Goal: Information Seeking & Learning: Find specific fact

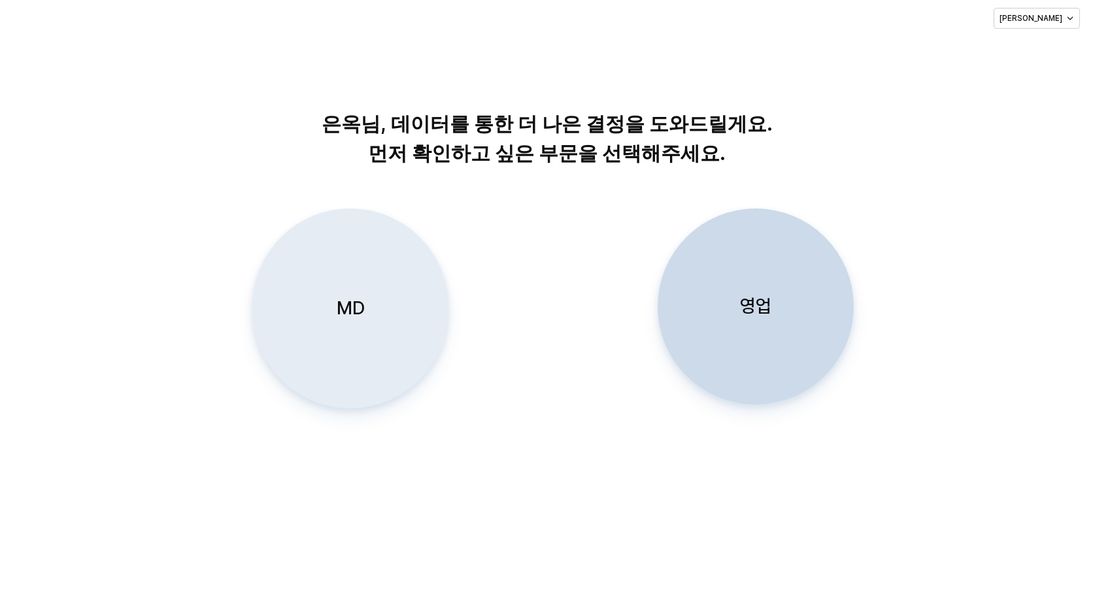
click at [348, 319] on p "MD" at bounding box center [351, 308] width 28 height 24
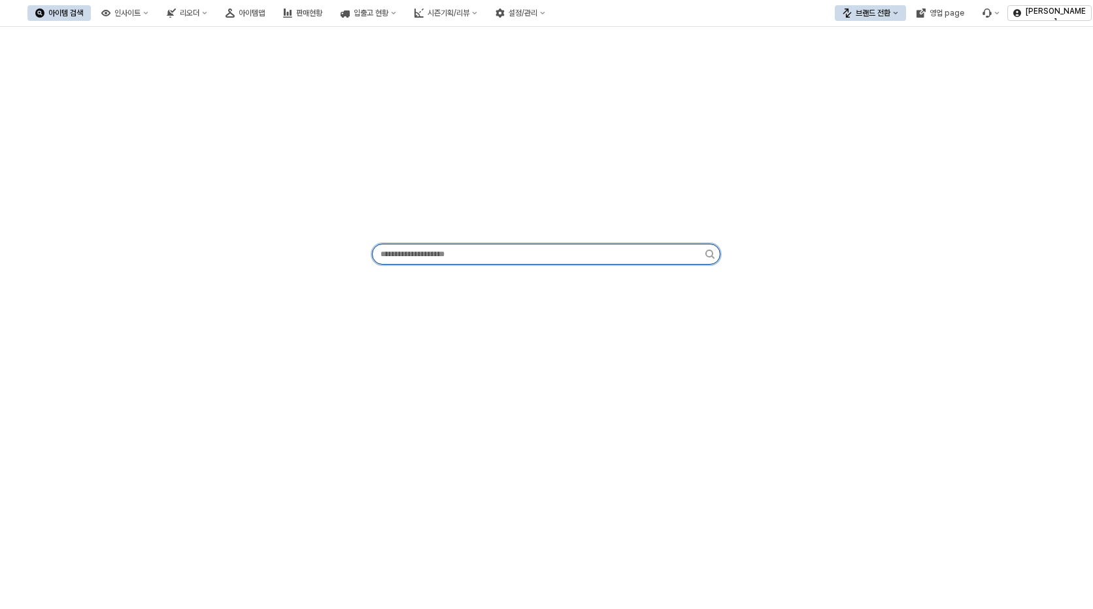
click at [532, 246] on input "App Frame" at bounding box center [539, 255] width 333 height 20
paste input "******"
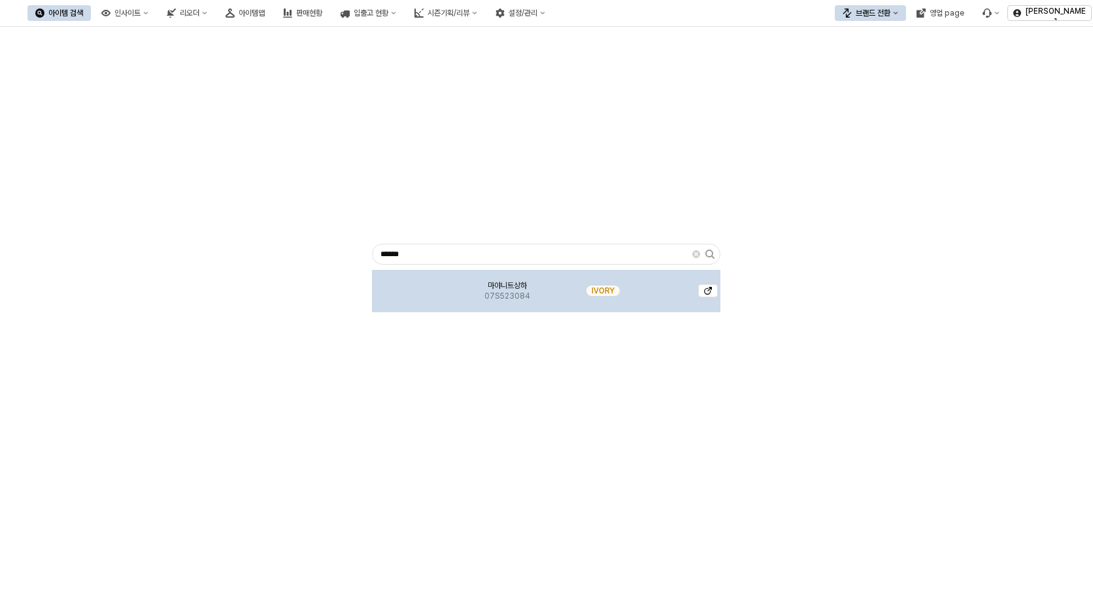
click at [508, 283] on span "마야니트상하" at bounding box center [507, 285] width 39 height 10
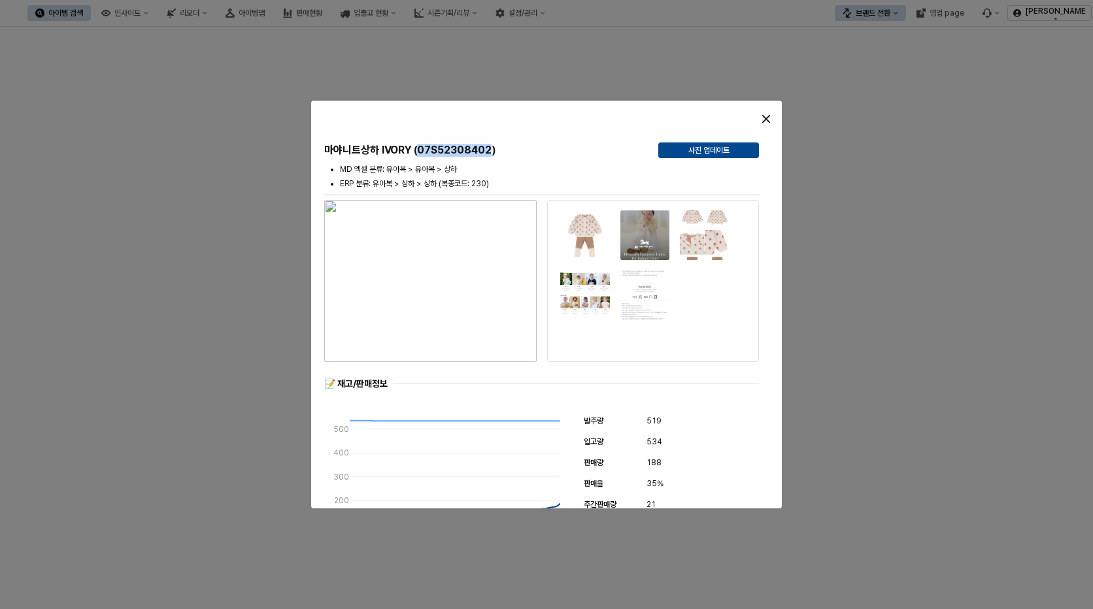
drag, startPoint x: 420, startPoint y: 148, endPoint x: 493, endPoint y: 148, distance: 73.2
click at [493, 148] on h5 "마야니트상하 IVORY (07S52308402)" at bounding box center [486, 150] width 324 height 13
copy h5 "07S52308402"
click at [762, 118] on div "Close" at bounding box center [766, 119] width 20 height 20
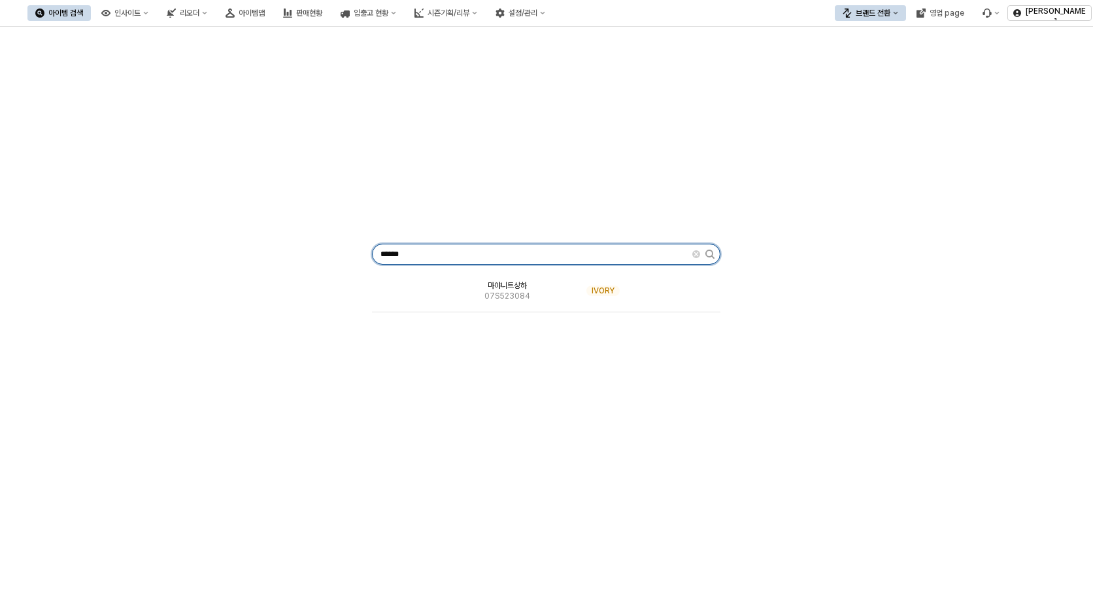
drag, startPoint x: 580, startPoint y: 254, endPoint x: 225, endPoint y: 249, distance: 355.1
click at [218, 254] on div "****** 마야니트상하 07S523084 IVORY" at bounding box center [547, 251] width 1078 height 439
paste input "App Frame"
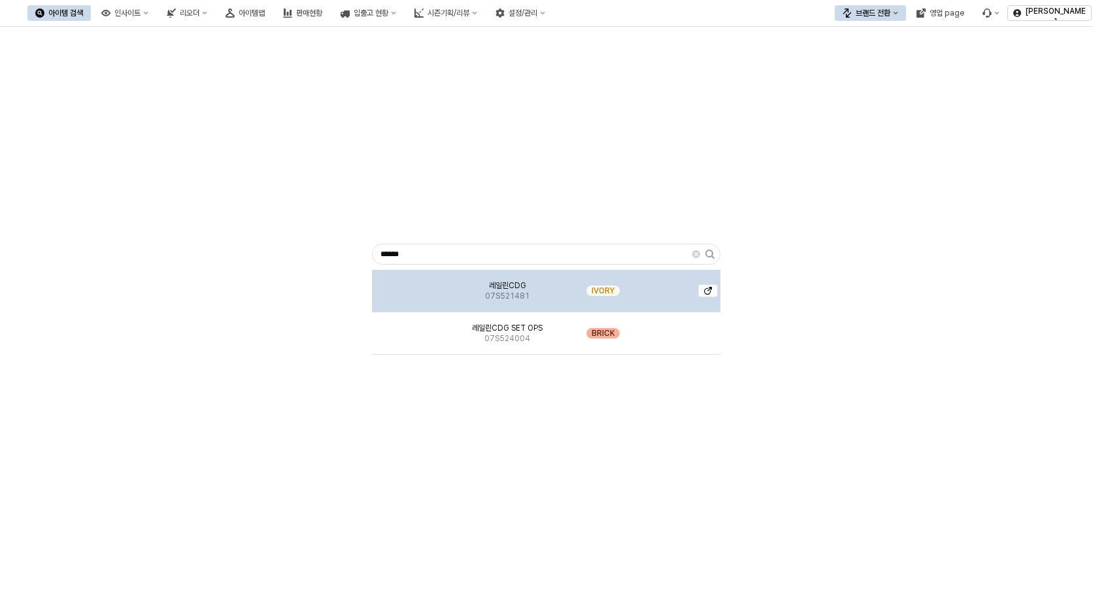
click at [500, 303] on div "레일린CDG 07S521481" at bounding box center [507, 291] width 101 height 42
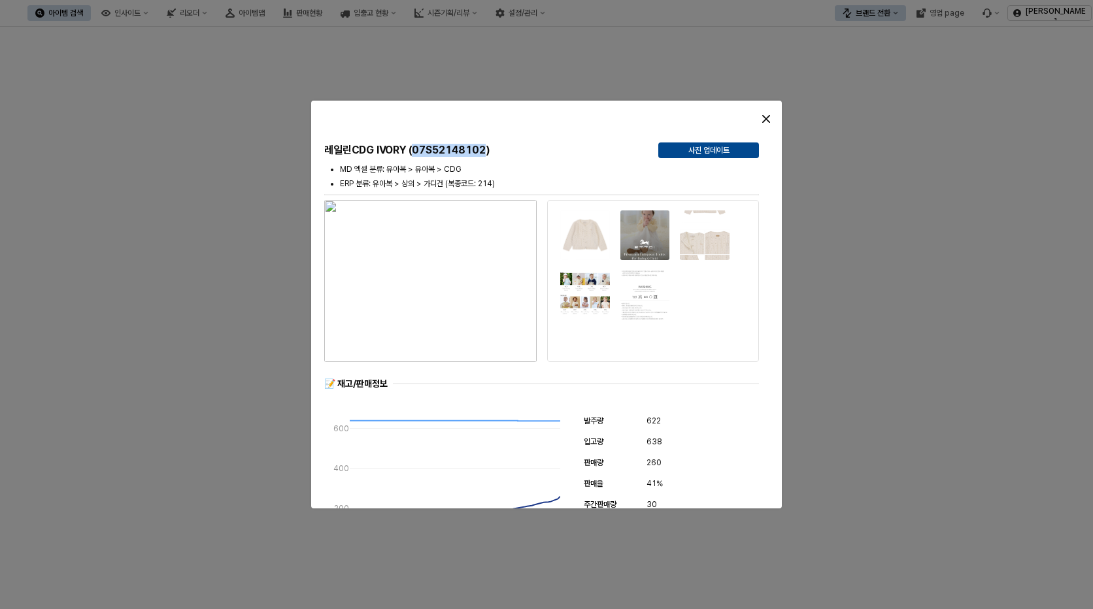
drag, startPoint x: 415, startPoint y: 150, endPoint x: 538, endPoint y: 89, distance: 138.0
click at [488, 152] on h5 "레일린CDG IVORY (07S52148102)" at bounding box center [486, 150] width 324 height 13
copy h5 "07S52148102"
click at [763, 123] on div "Close" at bounding box center [766, 119] width 20 height 20
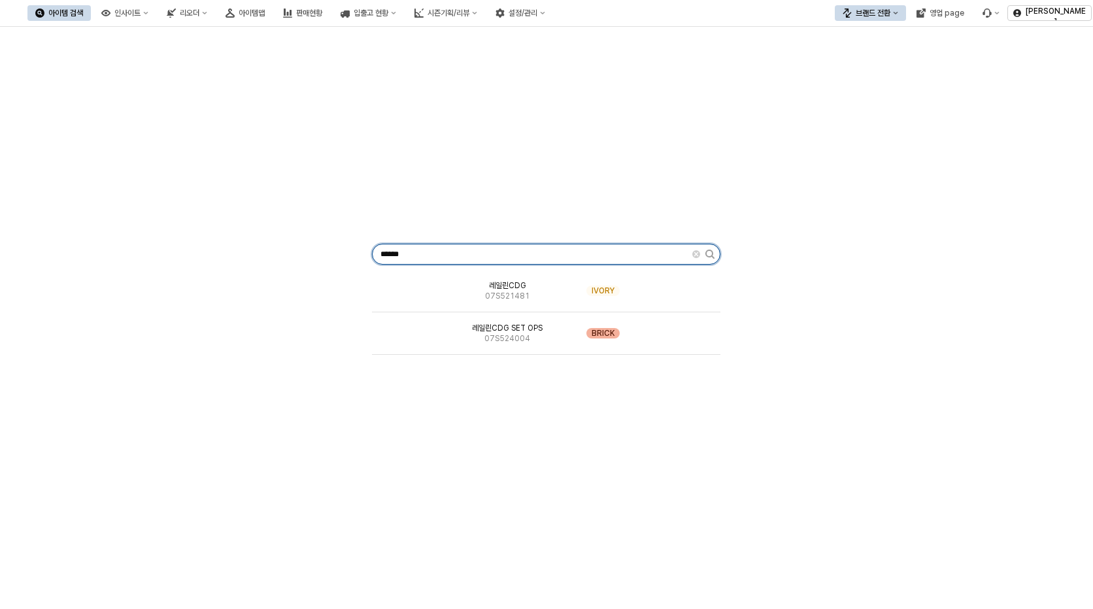
drag, startPoint x: 494, startPoint y: 256, endPoint x: 206, endPoint y: 244, distance: 288.6
click at [212, 246] on div "****** 레일린CDG 07S521481 IVORY 레일린CDG SET OPS 07S524004 BRICK" at bounding box center [547, 251] width 1078 height 439
paste input "*"
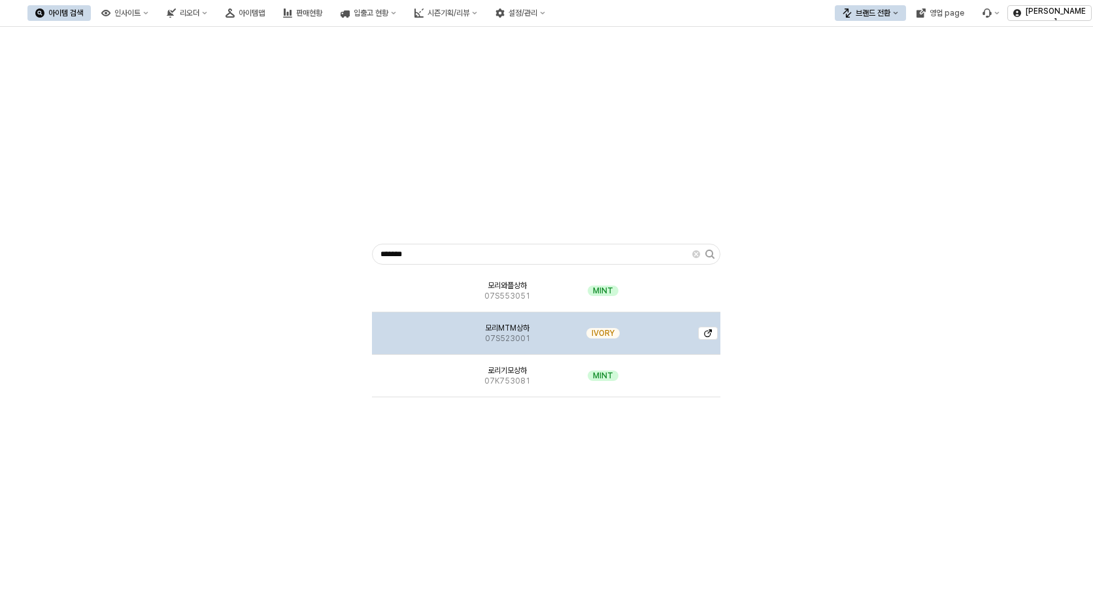
click at [528, 335] on span "07S523001" at bounding box center [507, 338] width 45 height 10
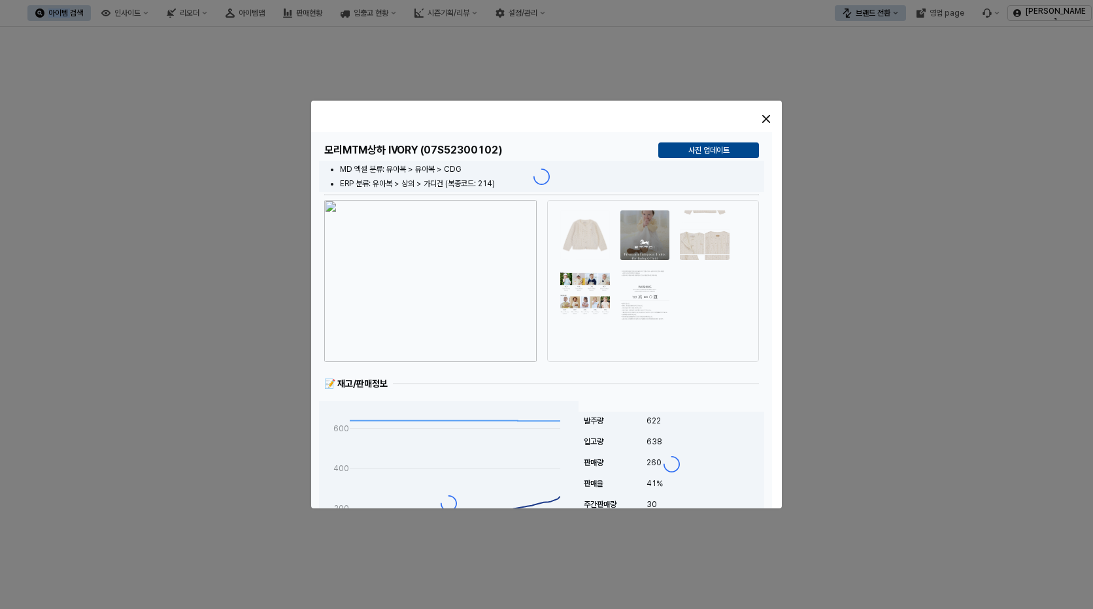
drag, startPoint x: 528, startPoint y: 335, endPoint x: 609, endPoint y: 335, distance: 81.7
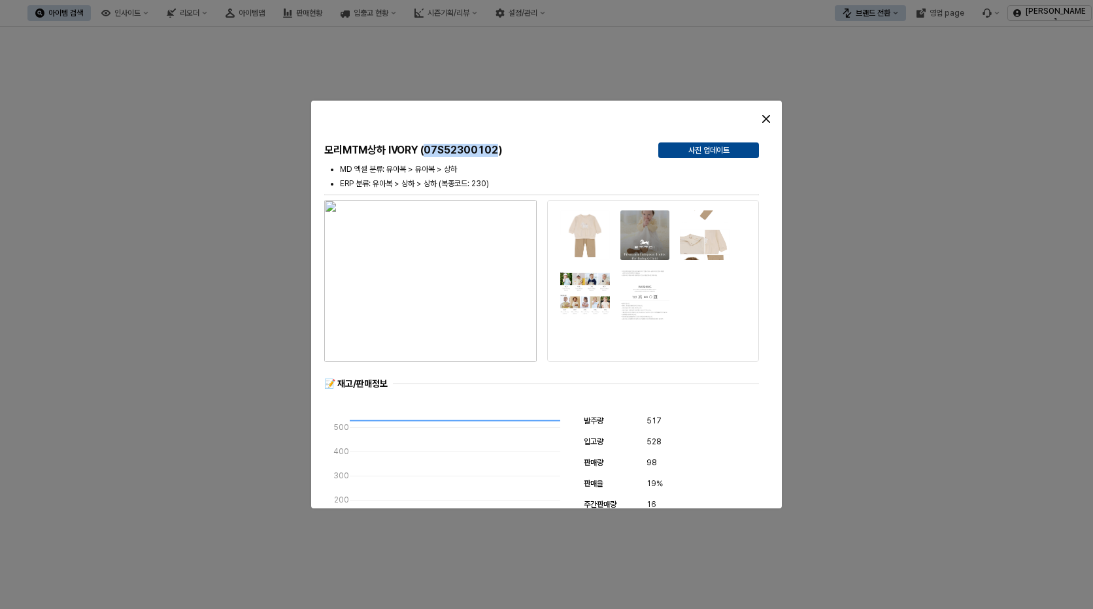
drag, startPoint x: 427, startPoint y: 152, endPoint x: 500, endPoint y: 150, distance: 72.6
click at [500, 150] on h5 "모리MTM상하 IVORY (07S52300102)" at bounding box center [486, 150] width 324 height 13
copy h5 "07S52300102"
click at [759, 122] on div "Close" at bounding box center [766, 119] width 20 height 20
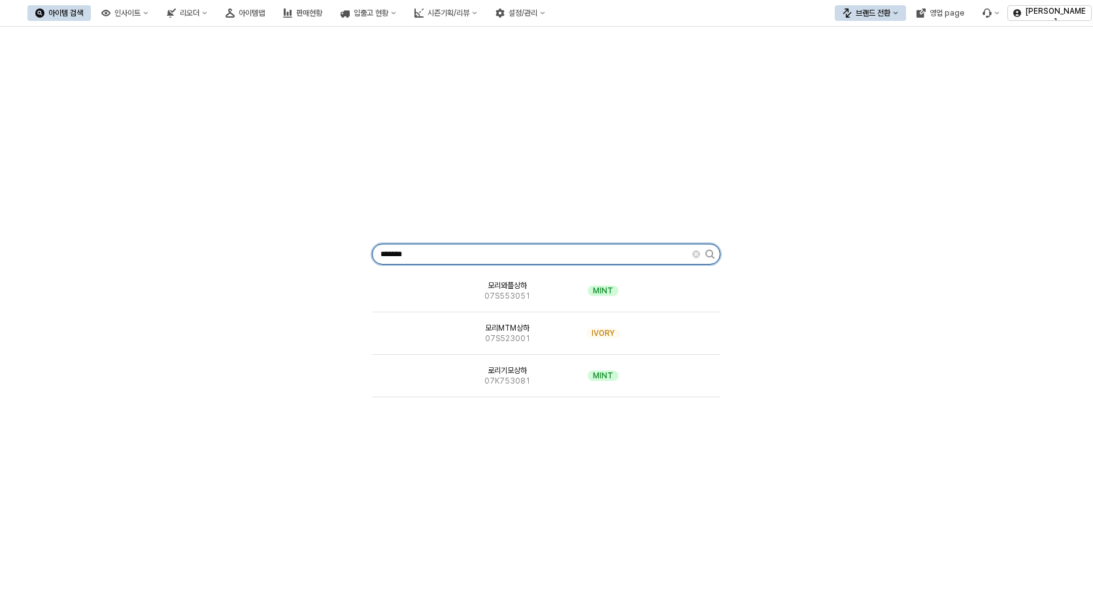
drag, startPoint x: 491, startPoint y: 252, endPoint x: 269, endPoint y: 254, distance: 221.7
click at [269, 254] on div "******* 모리와플상하 07S553051 MINT 모리MTM상하 07S523001 IVORY 로리기모상하 07K753081 MINT" at bounding box center [547, 251] width 1078 height 439
paste input "App Frame"
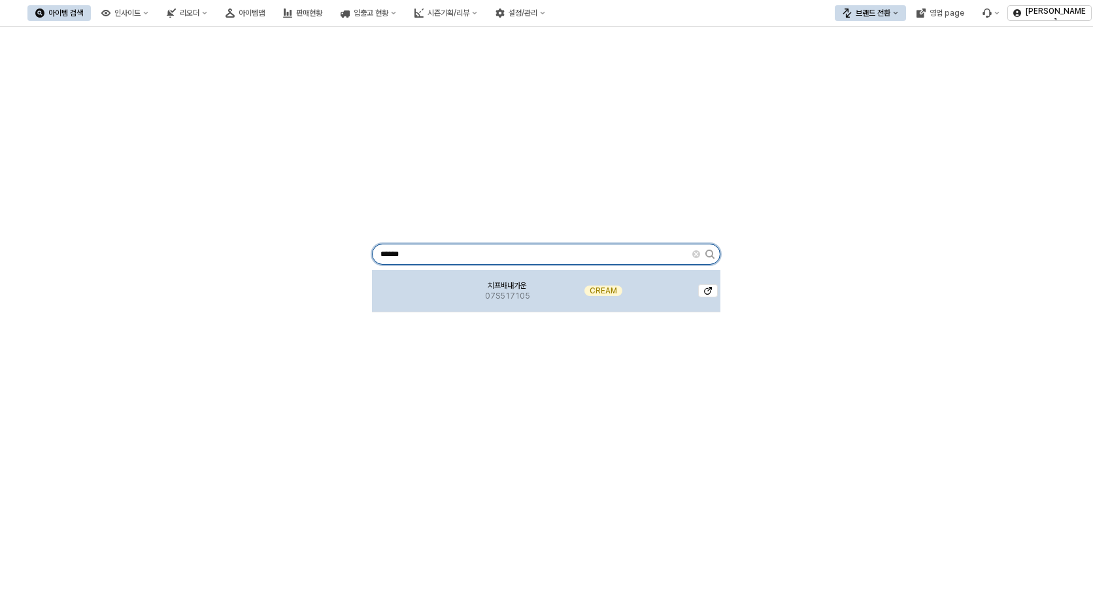
type input "******"
click at [575, 307] on div "CREAM" at bounding box center [603, 291] width 90 height 42
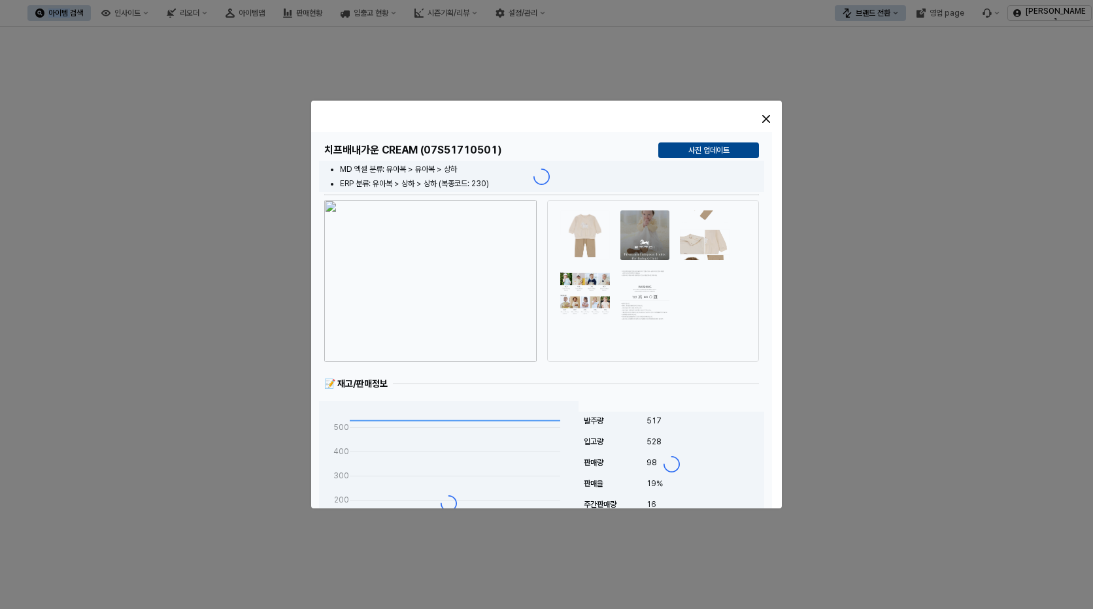
drag, startPoint x: 575, startPoint y: 307, endPoint x: 439, endPoint y: 154, distance: 204.3
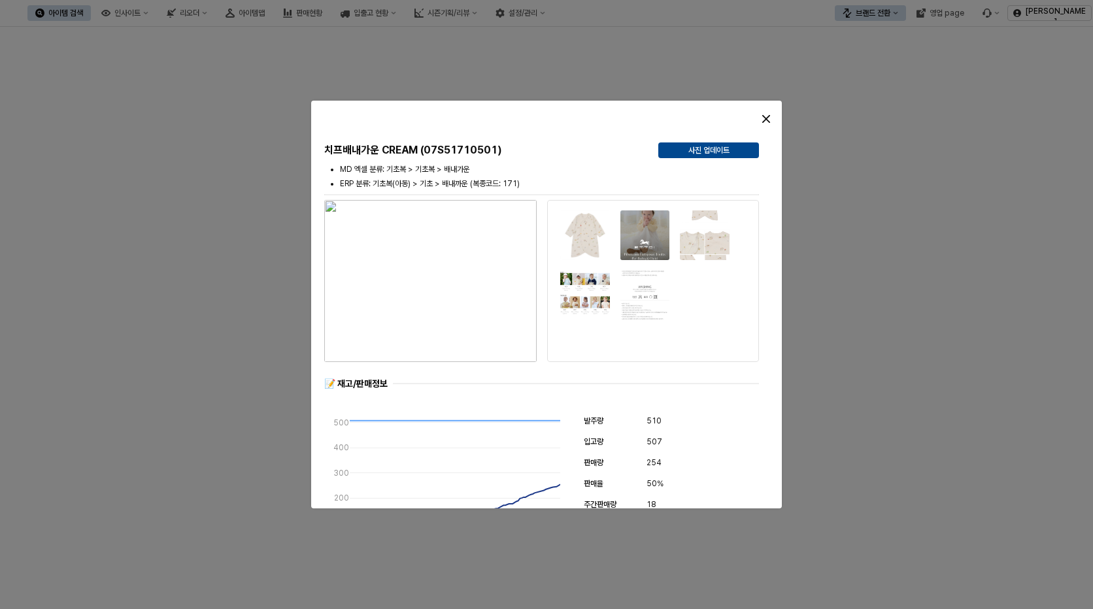
click at [428, 154] on h5 "치프배내가운 CREAM (07S51710501)" at bounding box center [486, 150] width 324 height 13
drag, startPoint x: 423, startPoint y: 151, endPoint x: 499, endPoint y: 150, distance: 75.9
click at [499, 150] on h5 "치프배내가운 CREAM (07S51710501)" at bounding box center [486, 150] width 324 height 13
copy h5 "07S51710501"
